Goal: Check status

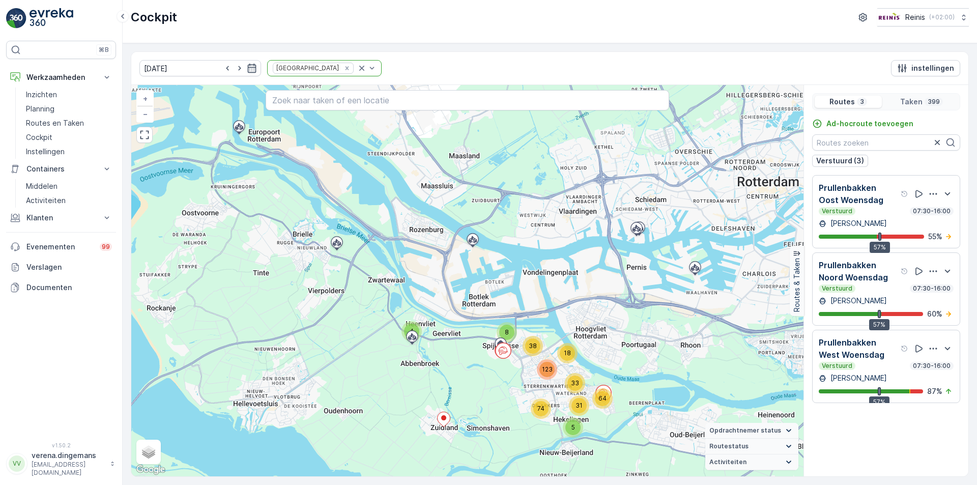
scroll to position [5, 0]
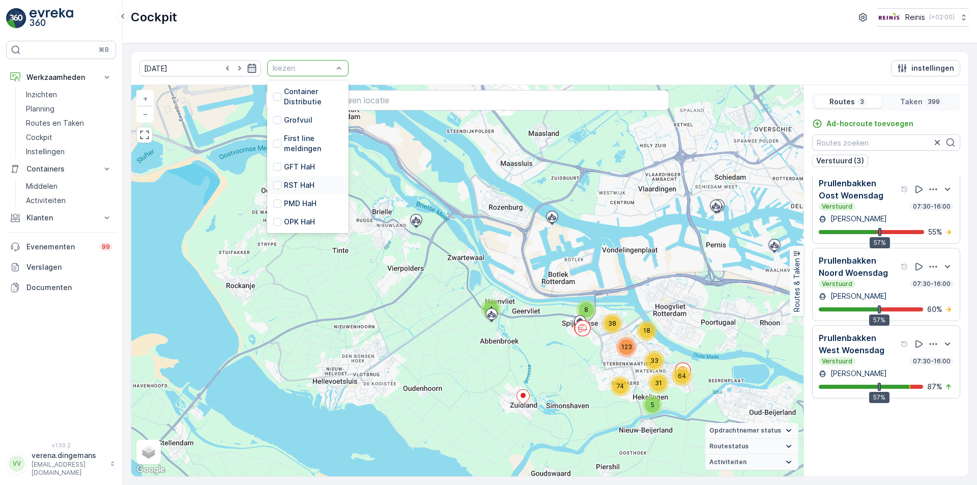
scroll to position [258, 0]
click at [273, 133] on div "First line meldingen" at bounding box center [307, 143] width 69 height 20
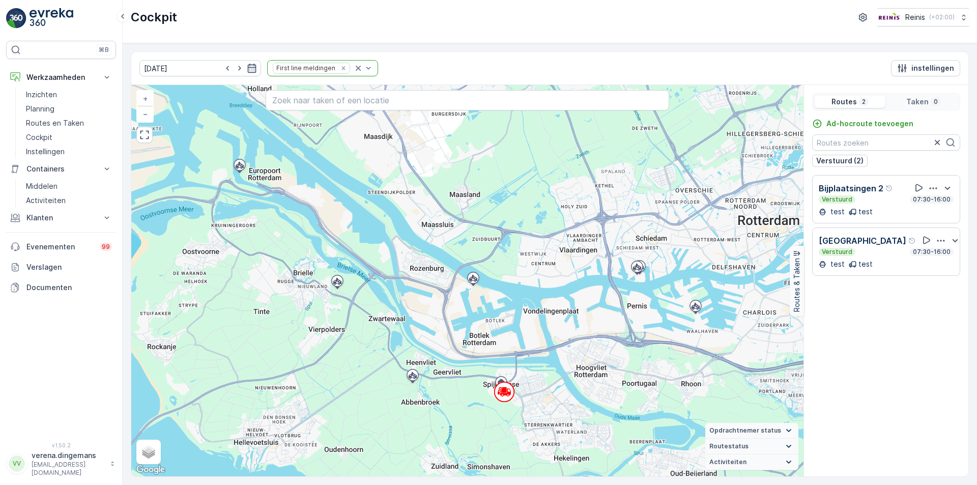
click at [886, 204] on div "Bijplaatsingen 2 Verstuurd 07:30-16:00 test test" at bounding box center [886, 199] width 135 height 35
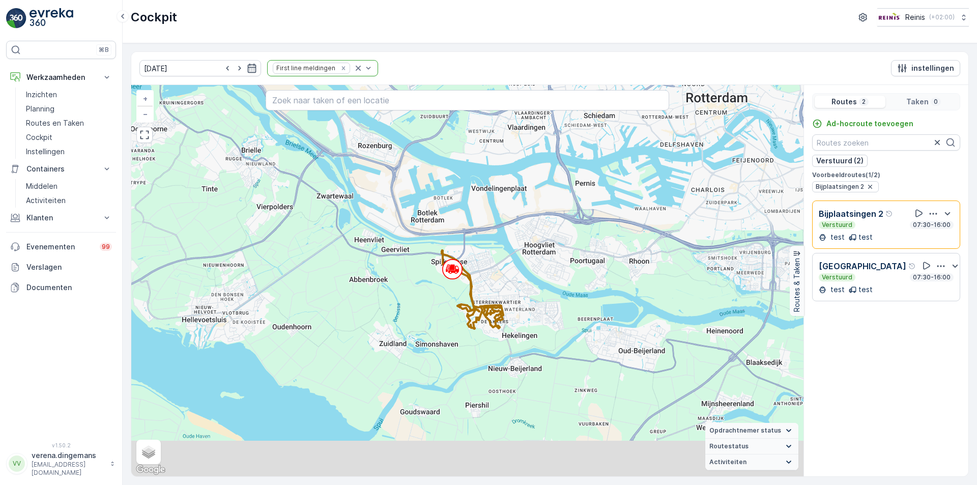
drag, startPoint x: 557, startPoint y: 449, endPoint x: 496, endPoint y: 311, distance: 151.3
click at [496, 311] on div "+ − Satelliet stappenplan Terrein Hybride Leaflet Sneltoetsen Kaartgegevens Kaa…" at bounding box center [467, 280] width 672 height 391
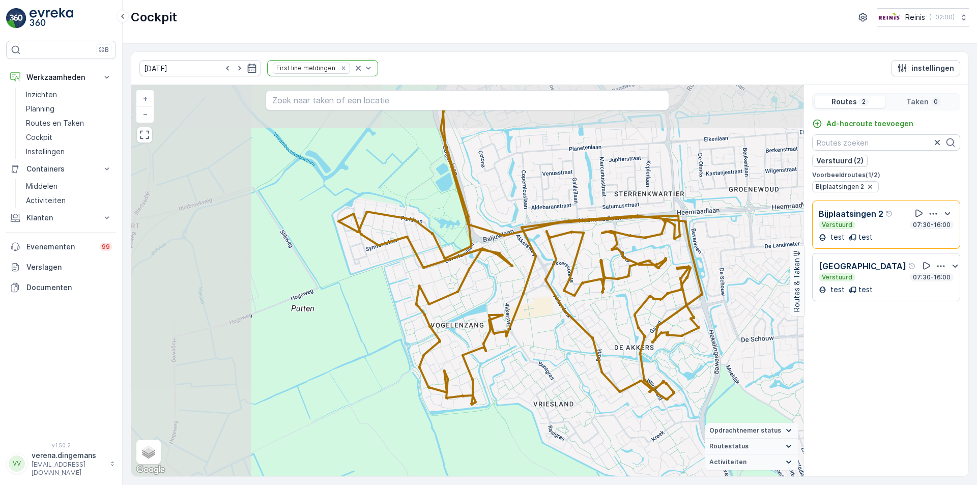
drag, startPoint x: 614, startPoint y: 241, endPoint x: 788, endPoint y: 303, distance: 184.6
click at [788, 303] on div "+ − Satelliet stappenplan Terrein Hybride Leaflet Sneltoetsen Kaartgegevens Kaa…" at bounding box center [467, 280] width 672 height 391
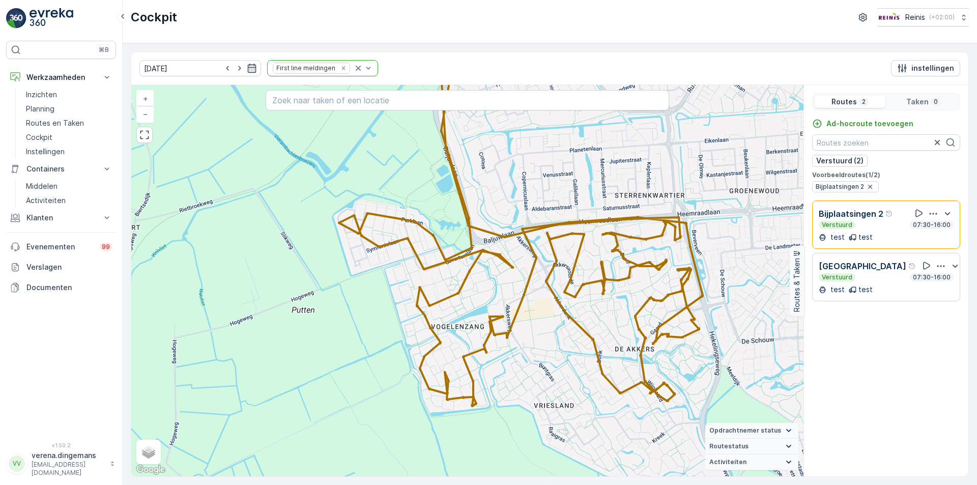
click at [866, 224] on div "Verstuurd 07:30-16:00" at bounding box center [886, 225] width 135 height 8
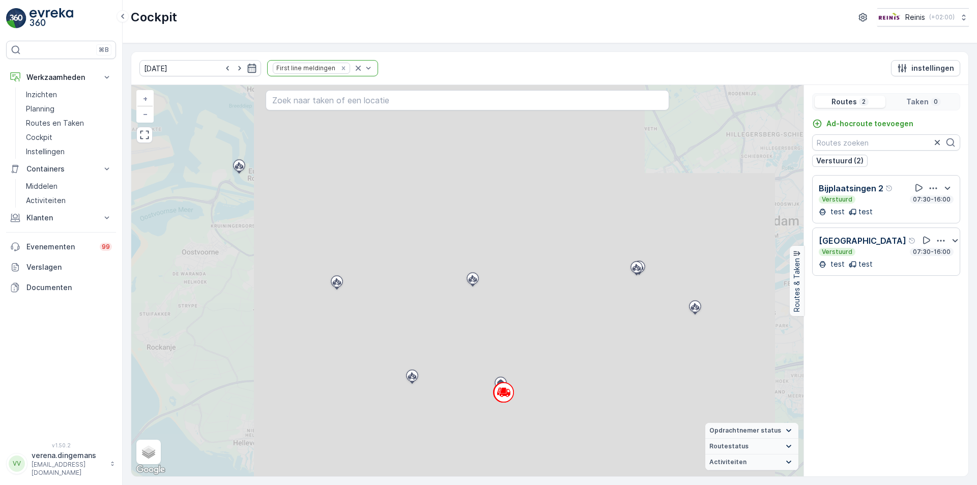
click at [874, 258] on div "Bijplaatsingen Verstuurd 07:30-16:00 test test" at bounding box center [886, 251] width 135 height 35
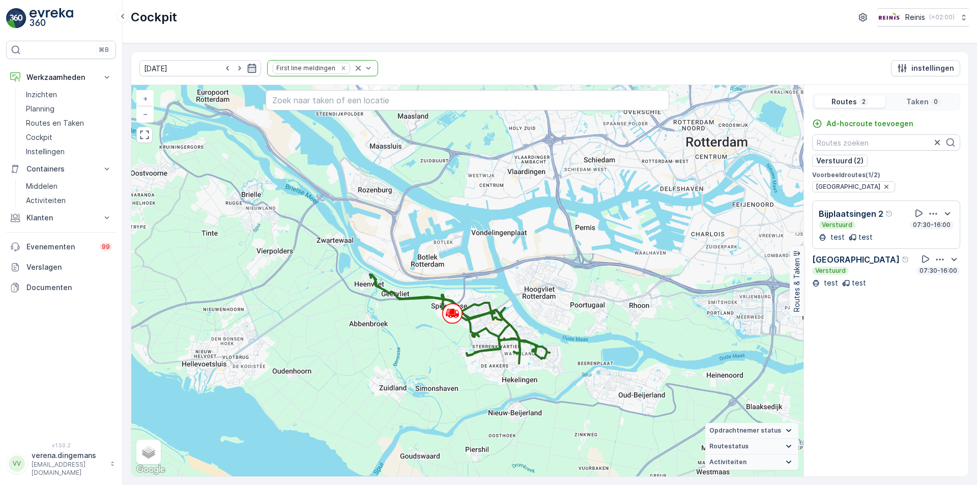
drag, startPoint x: 670, startPoint y: 411, endPoint x: 619, endPoint y: 332, distance: 94.1
click at [619, 332] on div "+ − Satelliet stappenplan Terrein Hybride Leaflet Sneltoetsen Kaartgegevens Kaa…" at bounding box center [467, 280] width 672 height 391
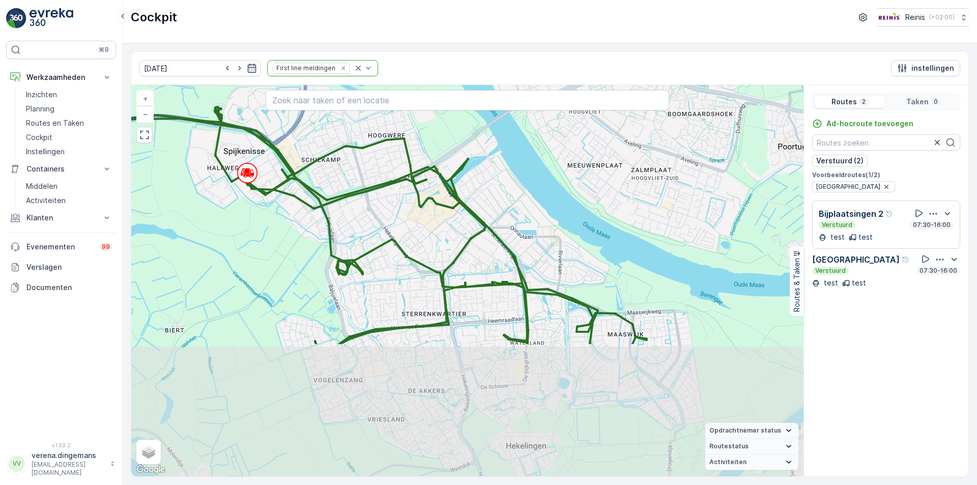
drag, startPoint x: 565, startPoint y: 374, endPoint x: 484, endPoint y: 202, distance: 189.8
click at [484, 202] on div "+ − Satelliet stappenplan Terrein Hybride Leaflet Sneltoetsen Kaartgegevens Kaa…" at bounding box center [467, 280] width 672 height 391
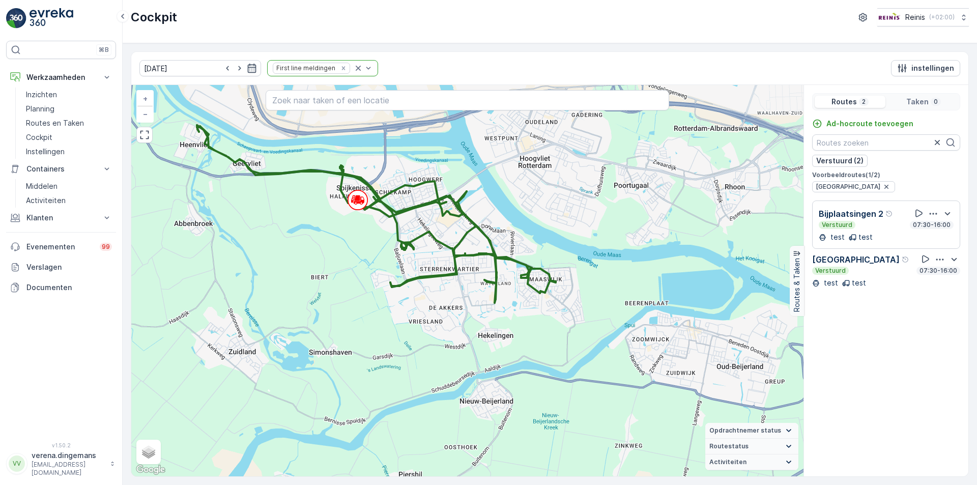
click at [875, 273] on div "Bijplaatsingen Verstuurd 07:30-16:00" at bounding box center [886, 264] width 148 height 22
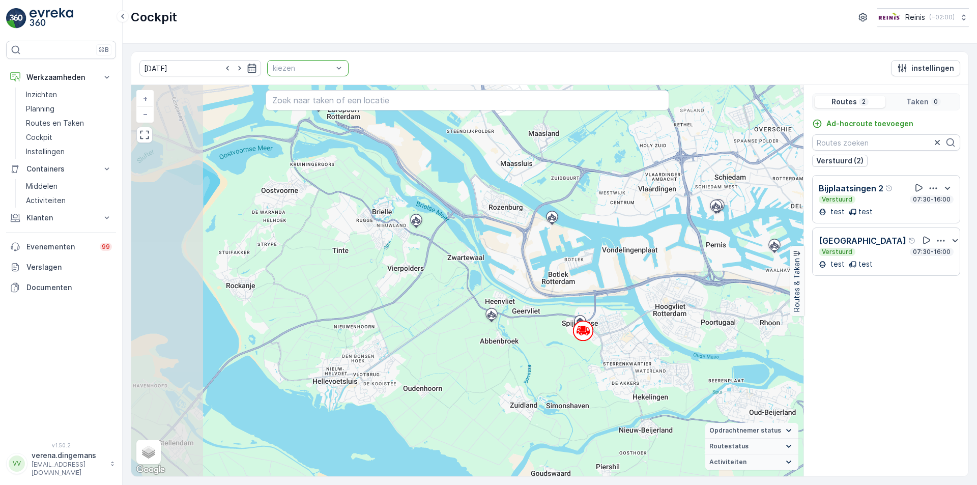
click at [299, 62] on div "kiezen" at bounding box center [307, 68] width 81 height 16
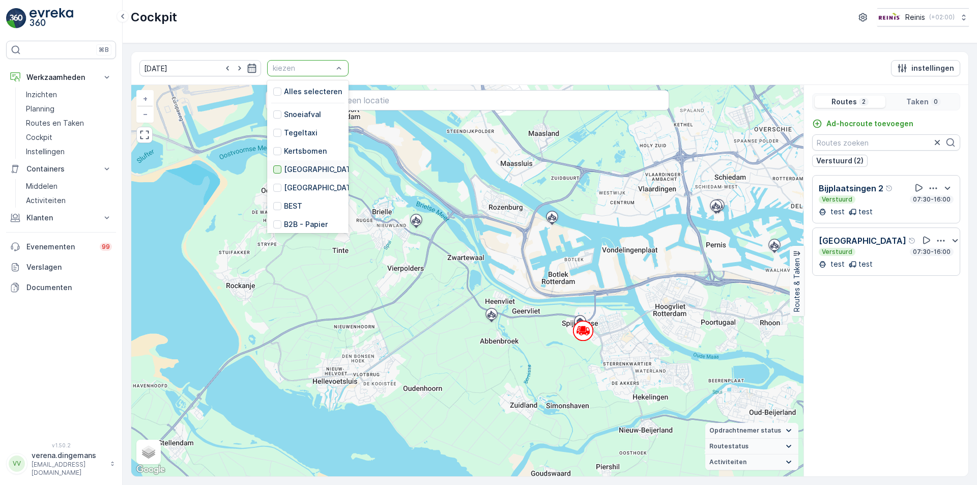
click at [273, 171] on div at bounding box center [277, 169] width 8 height 8
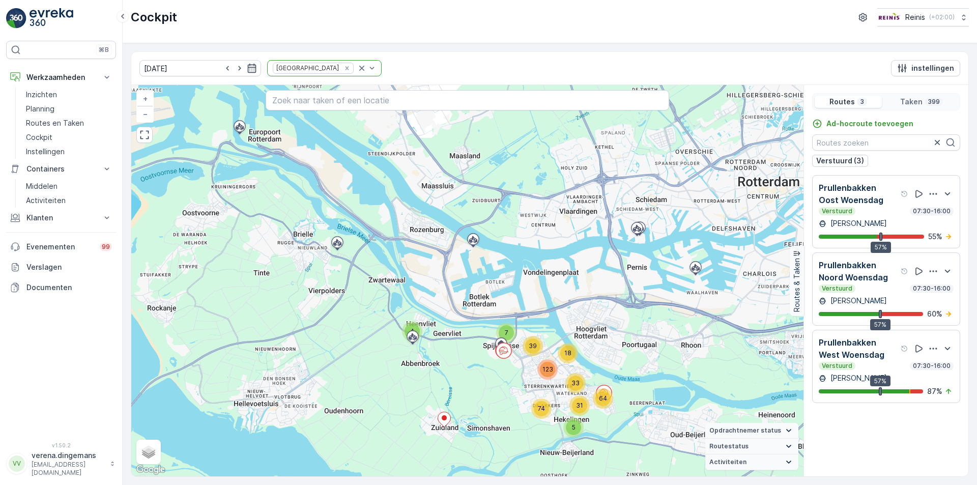
click at [875, 208] on div "Verstuurd 07:30-16:00" at bounding box center [886, 211] width 135 height 8
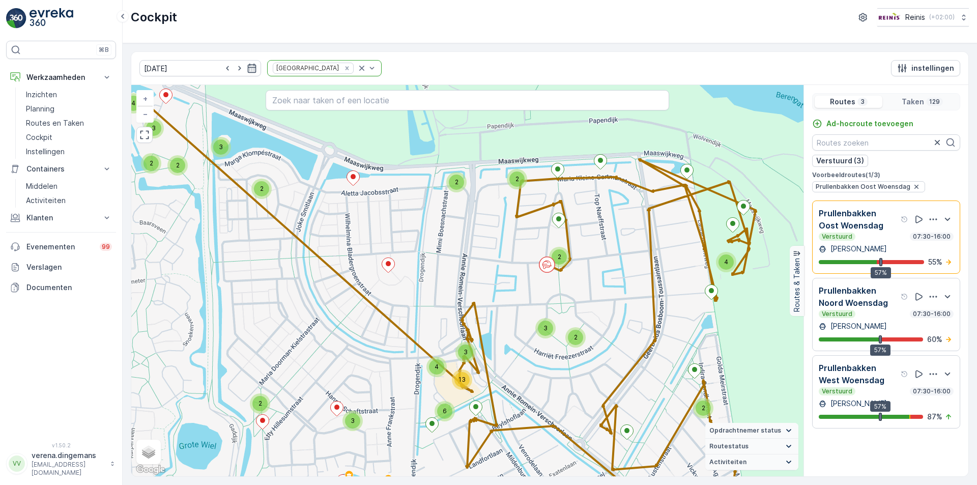
drag, startPoint x: 622, startPoint y: 239, endPoint x: 538, endPoint y: 289, distance: 97.9
click at [538, 289] on div "4 3 4 2 4 2 2 3 6 4 13 3 2 2 2 4 3 3 4 3 2 2 4 3 2 6 2 3 2 2 + − Satelliet stap…" at bounding box center [467, 280] width 672 height 391
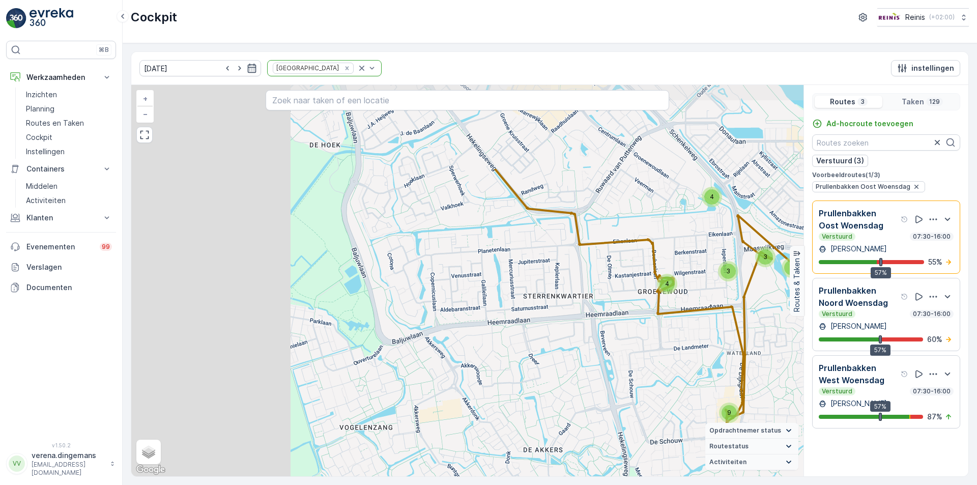
drag, startPoint x: 379, startPoint y: 286, endPoint x: 789, endPoint y: 410, distance: 428.2
click at [789, 410] on div "4 7 3 5 2 2 3 8 20 2 3 2 4 3 3 8 4 4 3 9 3 4 2 2 2 2 2 + − Satelliet stappenpla…" at bounding box center [467, 280] width 672 height 391
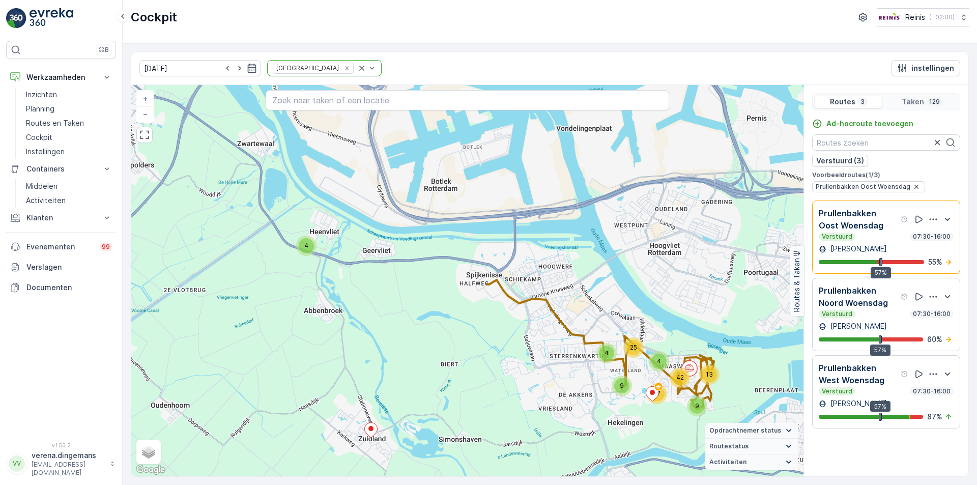
click at [876, 227] on p "Prullenbakken Oost Woensdag" at bounding box center [859, 219] width 80 height 24
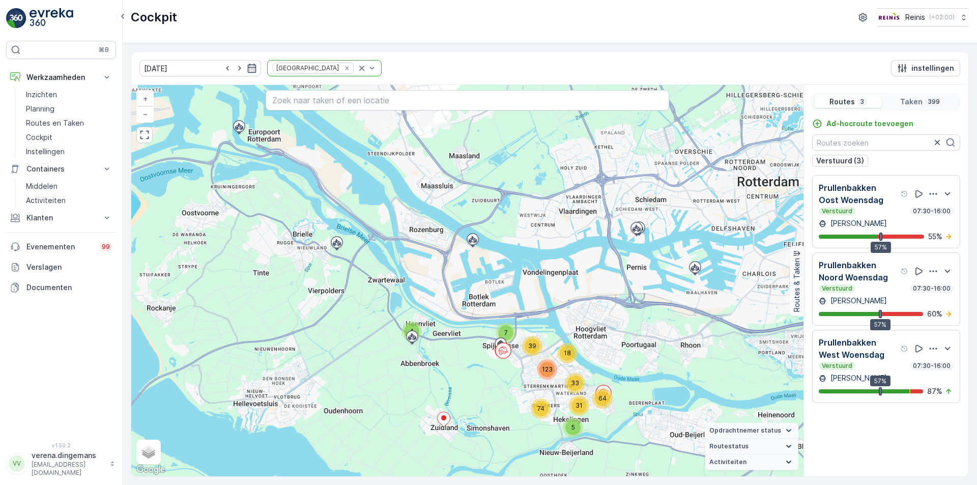
click at [875, 210] on div "Verstuurd 07:30-16:00" at bounding box center [886, 211] width 135 height 8
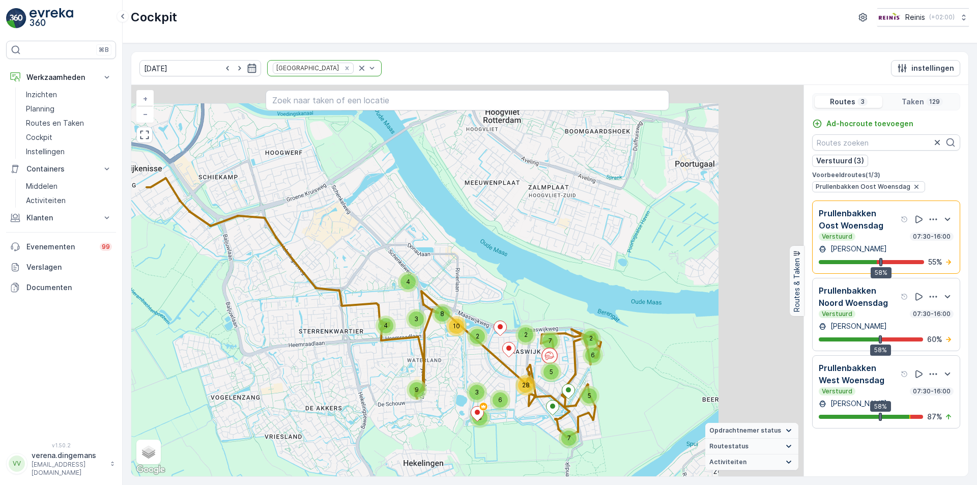
drag, startPoint x: 649, startPoint y: 318, endPoint x: 479, endPoint y: 437, distance: 206.9
click at [479, 437] on div "4 7 2 5 6 2 5 28 7 2 4 3 4 8 10 9 3 6 8 + − Satelliet stappenplan Terrein Hybri…" at bounding box center [467, 280] width 672 height 391
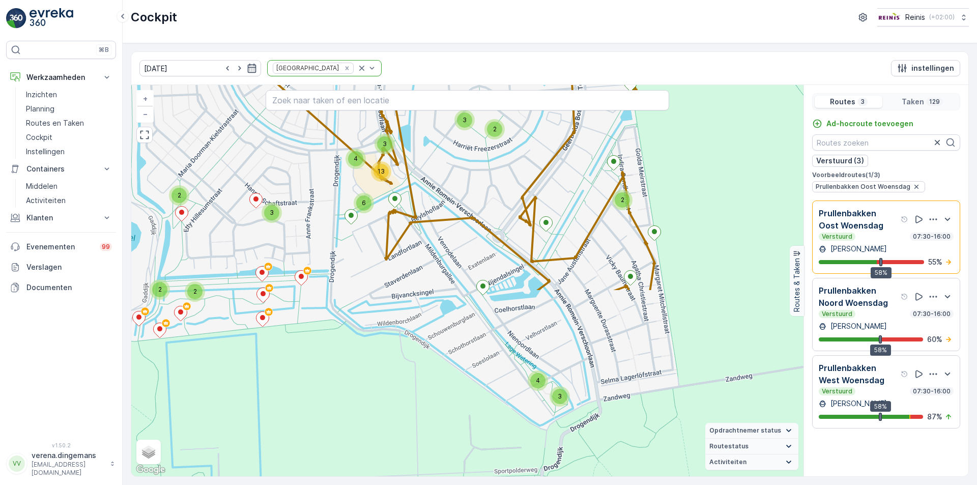
drag, startPoint x: 535, startPoint y: 411, endPoint x: 350, endPoint y: 186, distance: 291.7
click at [350, 186] on div "4 3 4 2 4 2 2 3 6 4 13 3 2 2 2 4 3 4 4 3 2 3 3 2 2 6 2 3 2 2 + − Satelliet stap…" at bounding box center [467, 280] width 672 height 391
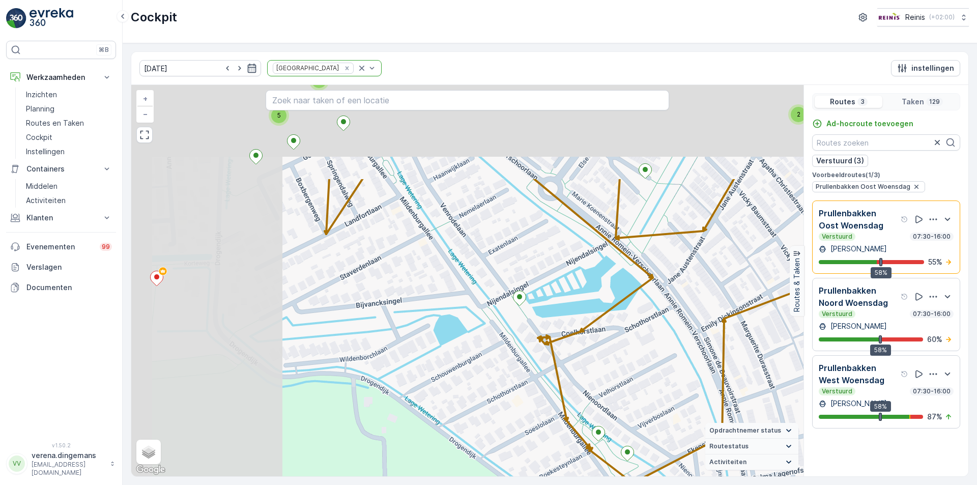
drag, startPoint x: 291, startPoint y: 299, endPoint x: 524, endPoint y: 433, distance: 269.7
click at [524, 433] on div "2 2 2 2 2 2 2 5 4 4 2 6 2 2 2 2 2 3 2 2 2 2 2 2 2 3 2 2 2 + − Satelliet stappen…" at bounding box center [467, 280] width 672 height 391
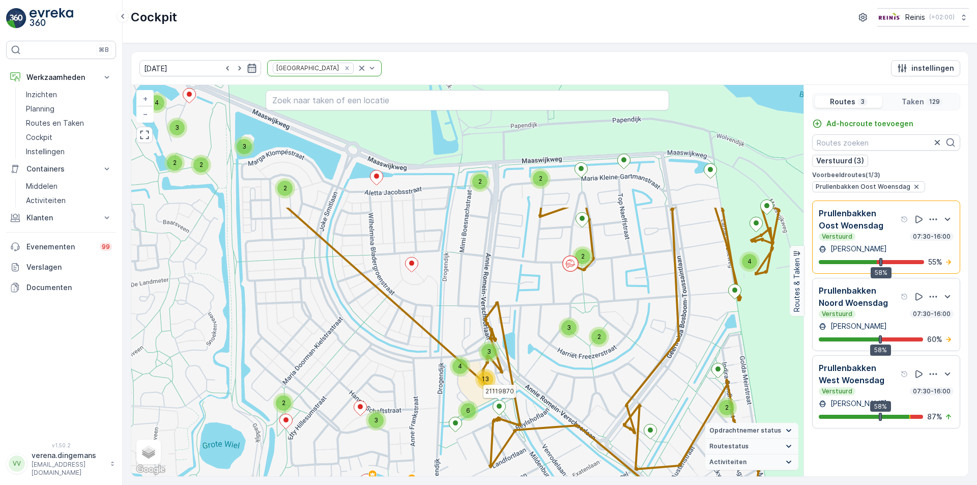
drag, startPoint x: 396, startPoint y: 255, endPoint x: 571, endPoint y: 385, distance: 218.2
click at [506, 415] on div at bounding box center [498, 409] width 13 height 18
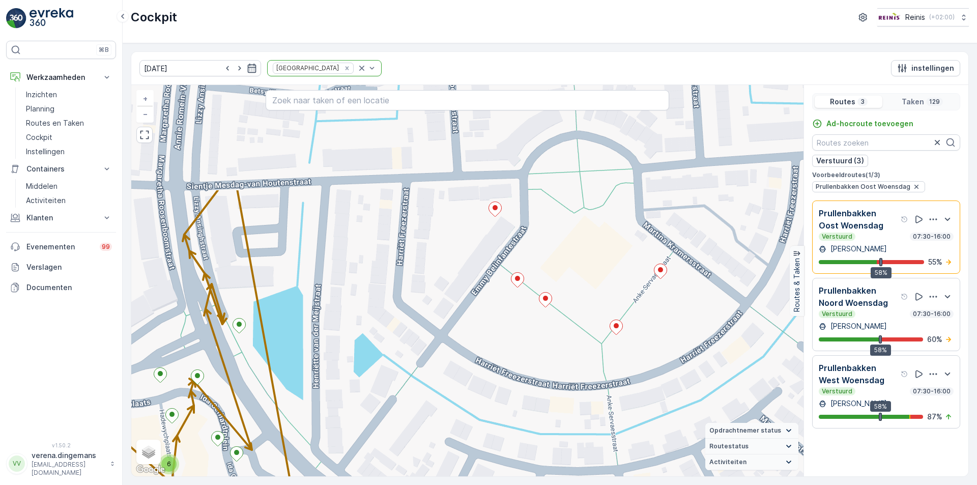
drag, startPoint x: 668, startPoint y: 280, endPoint x: 592, endPoint y: 425, distance: 163.2
click at [592, 425] on div "2 3 3 2 6 2 2 2 2 + − Satelliet stappenplan Terrein Hybride Leaflet Sneltoetsen…" at bounding box center [467, 280] width 672 height 391
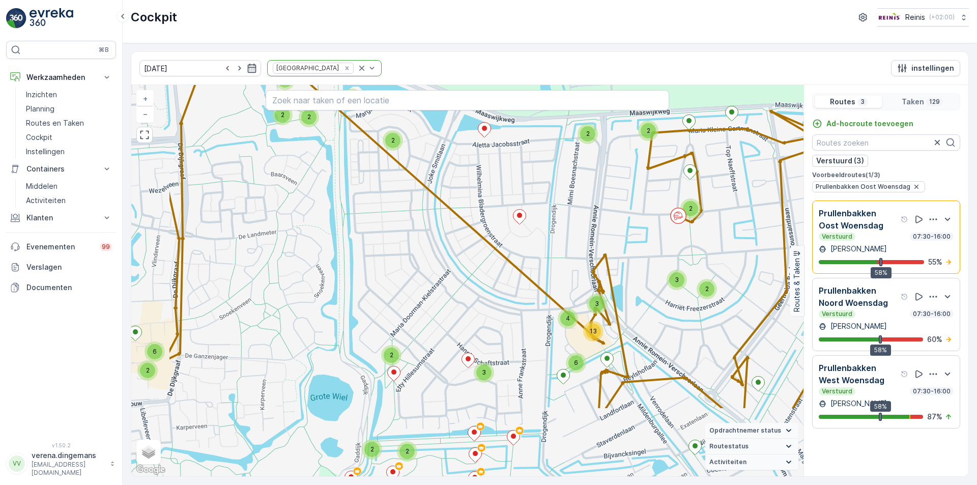
drag, startPoint x: 460, startPoint y: 373, endPoint x: 566, endPoint y: 266, distance: 150.4
click at [566, 266] on div "4 3 4 2 4 2 2 3 6 4 13 3 2 2 2 4 3 4 4 3 2 3 3 2 2 6 2 3 2 2 + − Satelliet stap…" at bounding box center [467, 280] width 672 height 391
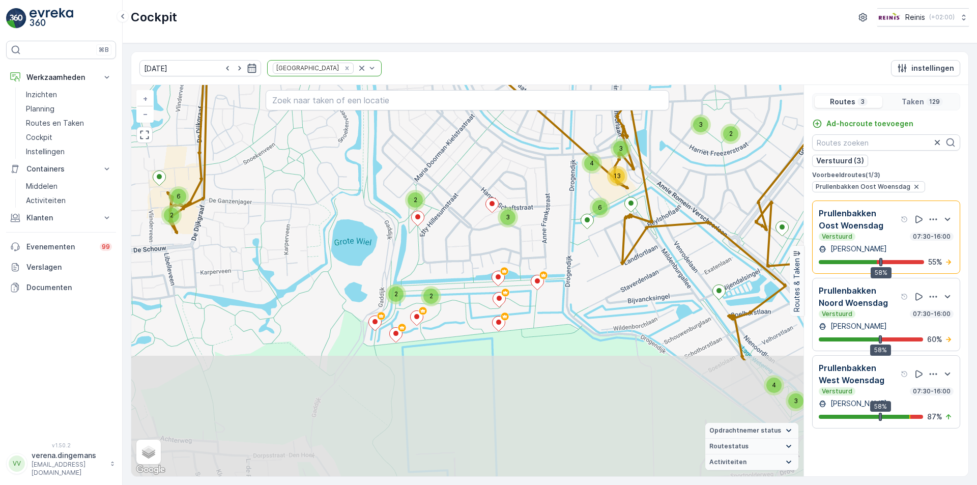
drag, startPoint x: 549, startPoint y: 459, endPoint x: 576, endPoint y: 297, distance: 164.6
click at [576, 297] on div "4 3 4 2 4 2 2 3 6 4 13 3 2 2 2 4 3 4 4 3 2 3 3 2 2 6 2 3 2 2 + − Satelliet stap…" at bounding box center [467, 280] width 672 height 391
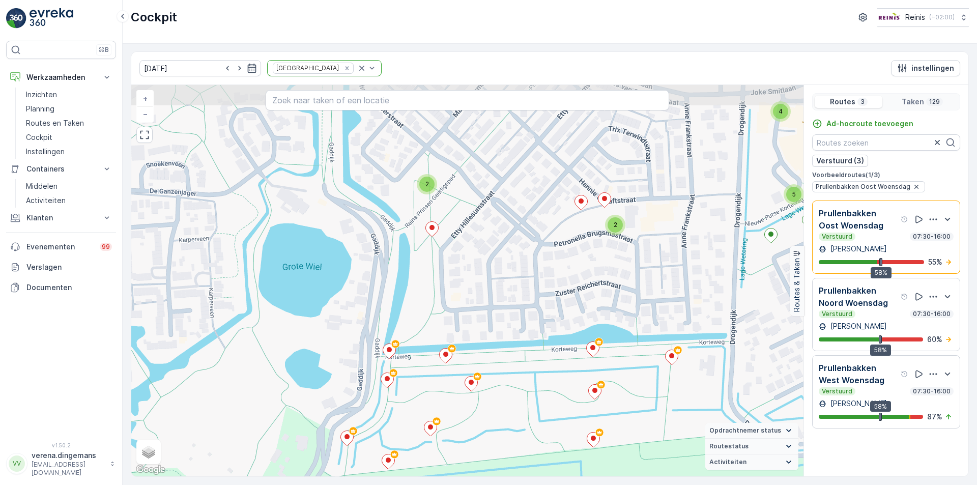
drag, startPoint x: 464, startPoint y: 248, endPoint x: 461, endPoint y: 324, distance: 75.9
click at [461, 324] on div "2 2 2 2 2 2 2 5 4 4 2 6 2 2 2 2 2 3 2 2 2 2 2 2 2 3 2 2 2 + − Satelliet stappen…" at bounding box center [467, 280] width 672 height 391
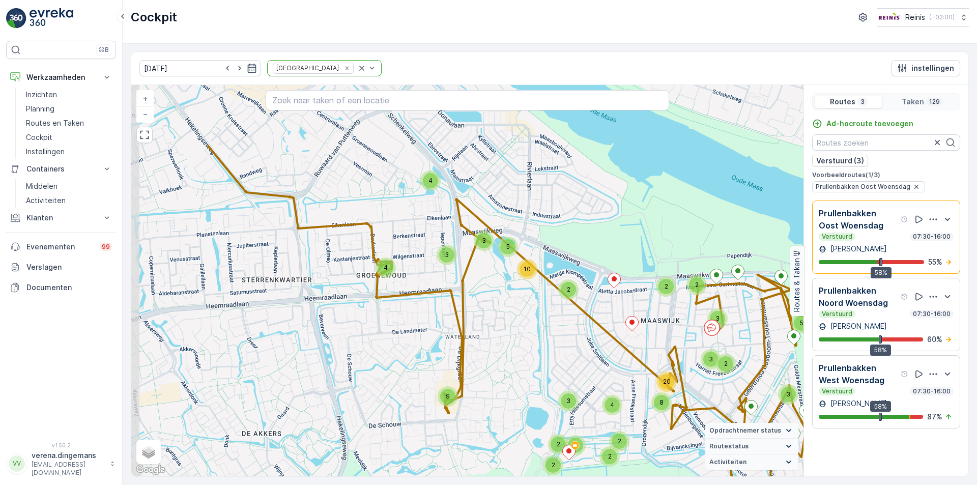
drag, startPoint x: 354, startPoint y: 315, endPoint x: 499, endPoint y: 412, distance: 174.4
click at [499, 412] on div "4 7 3 5 2 2 3 8 20 2 3 2 4 3 4 5 3 10 9 3 4 2 2 2 2 2 + − Satelliet stappenplan…" at bounding box center [467, 280] width 672 height 391
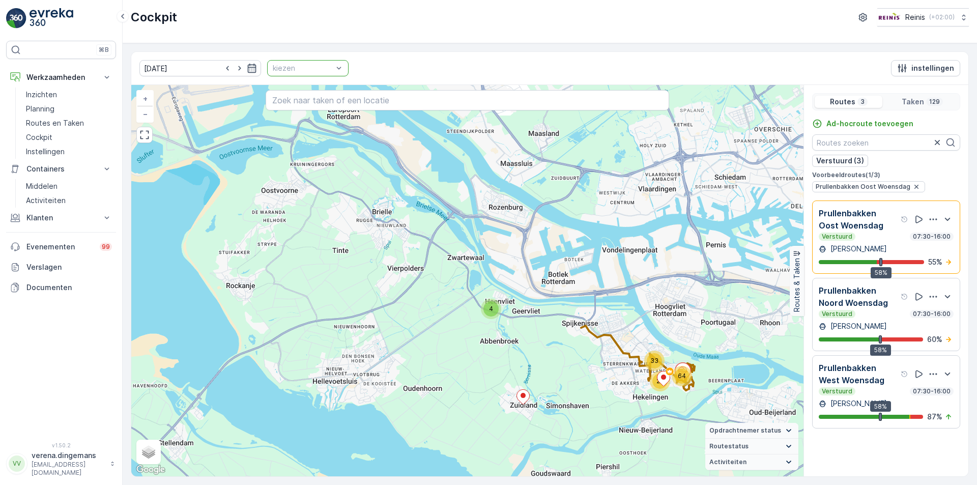
click at [878, 233] on div "Verstuurd 07:30-16:00" at bounding box center [886, 237] width 135 height 8
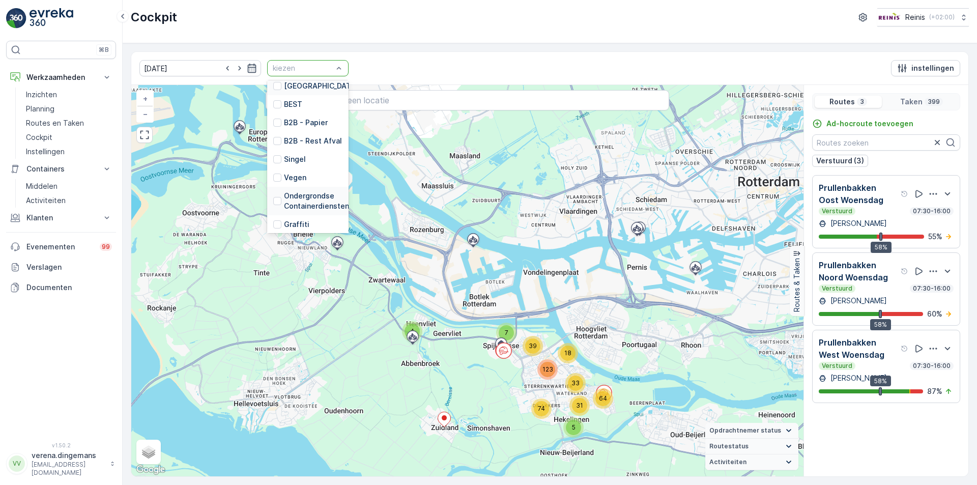
scroll to position [51, 0]
click at [267, 135] on div "[GEOGRAPHIC_DATA]" at bounding box center [307, 137] width 81 height 18
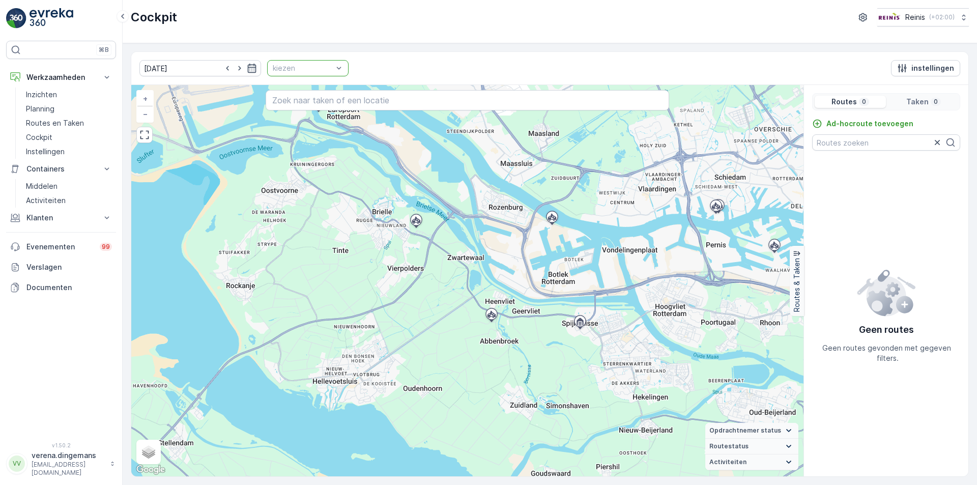
click at [317, 67] on div at bounding box center [303, 68] width 62 height 8
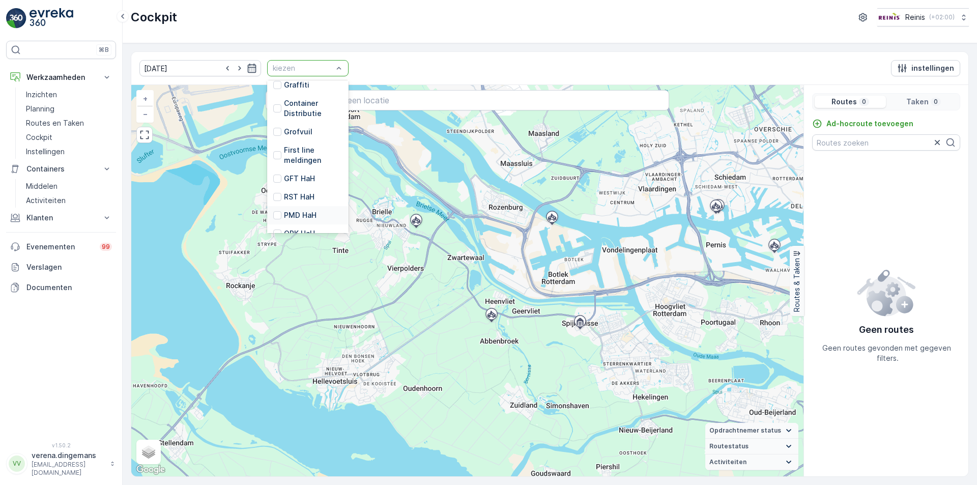
scroll to position [258, 0]
click at [273, 139] on div at bounding box center [277, 143] width 8 height 8
